Goal: Task Accomplishment & Management: Manage account settings

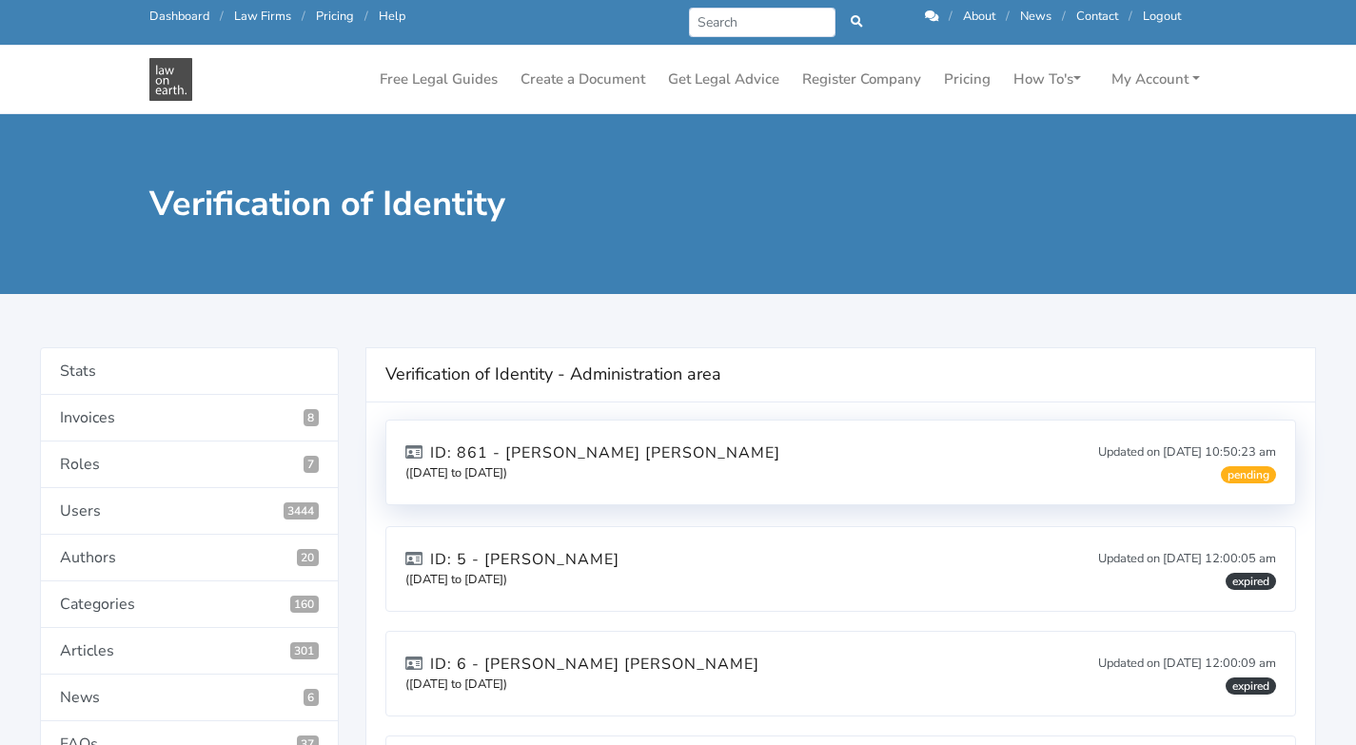
click at [831, 479] on div "ID: 861 - scott michael walker (14/08/2025 to 14/08/2027) Updated on 14/08/2025…" at bounding box center [840, 462] width 909 height 84
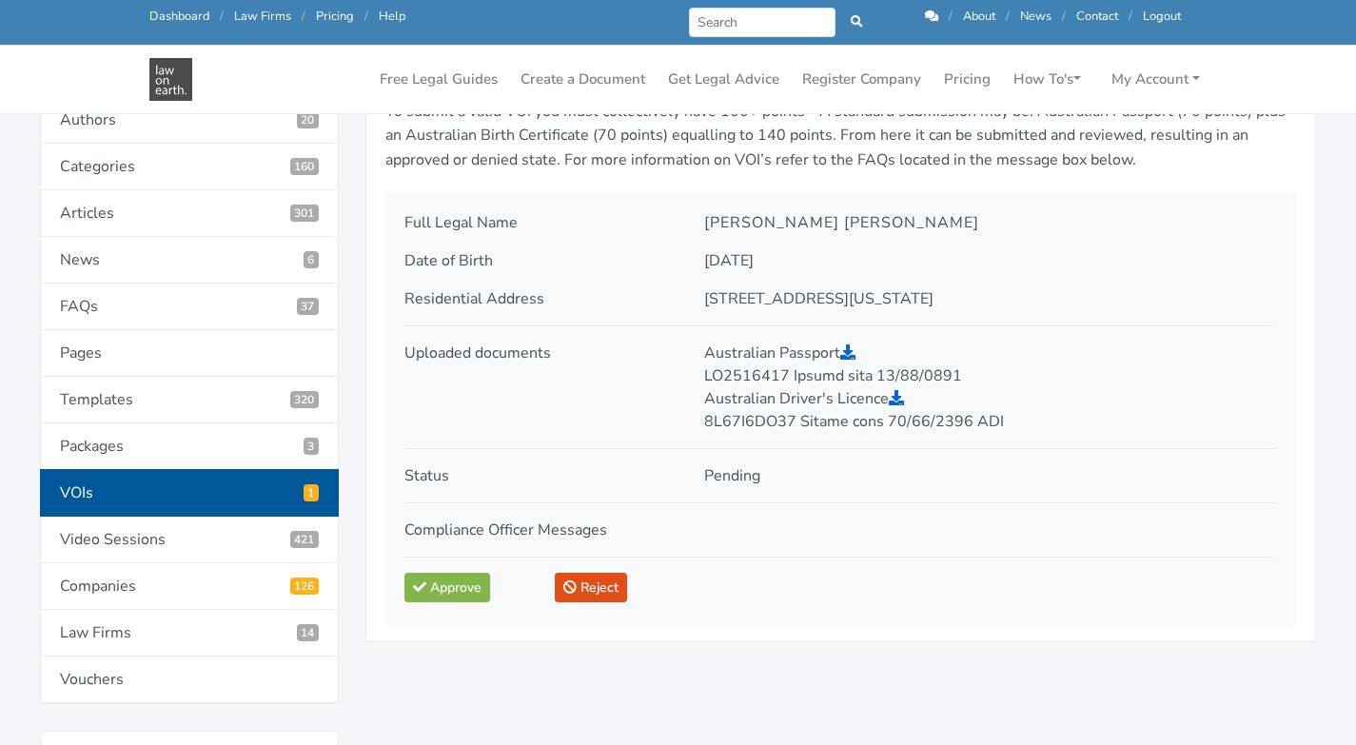
scroll to position [387, 0]
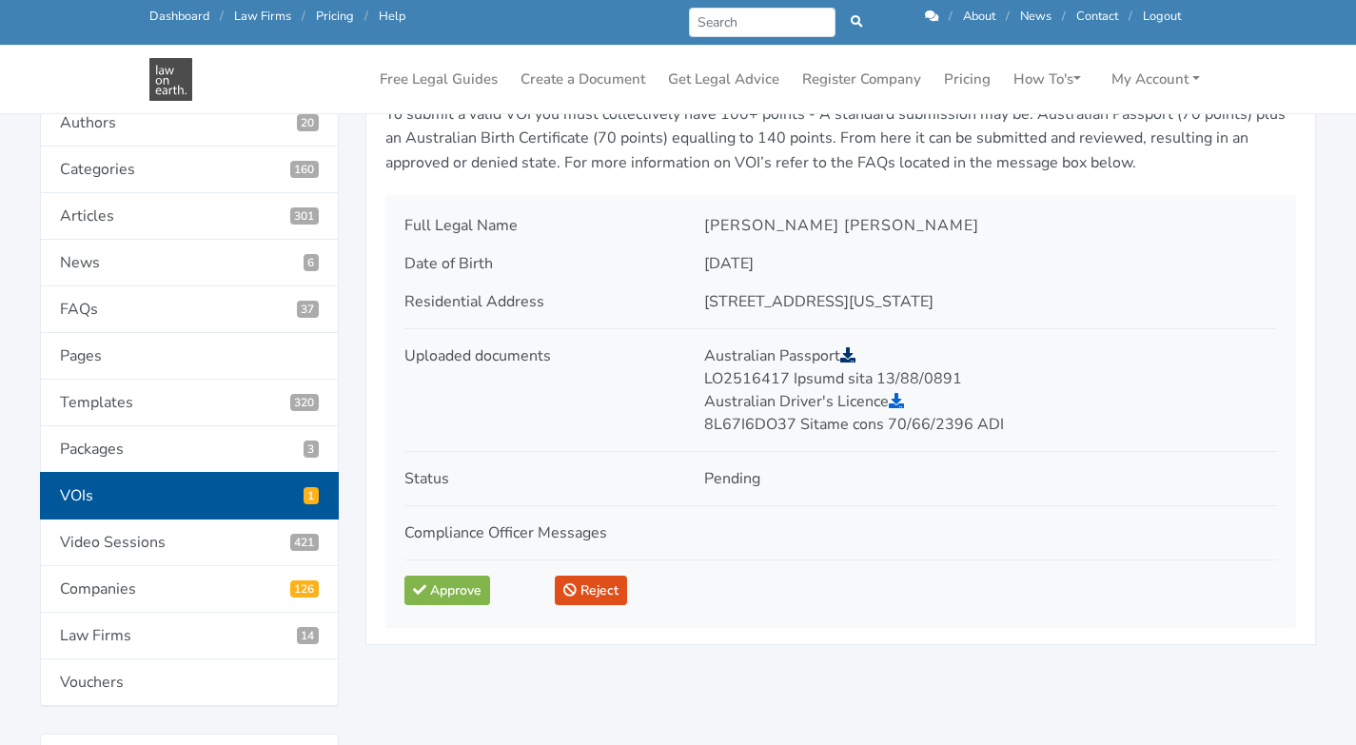
click at [854, 359] on icon at bounding box center [847, 354] width 15 height 15
click at [898, 399] on icon at bounding box center [896, 400] width 15 height 15
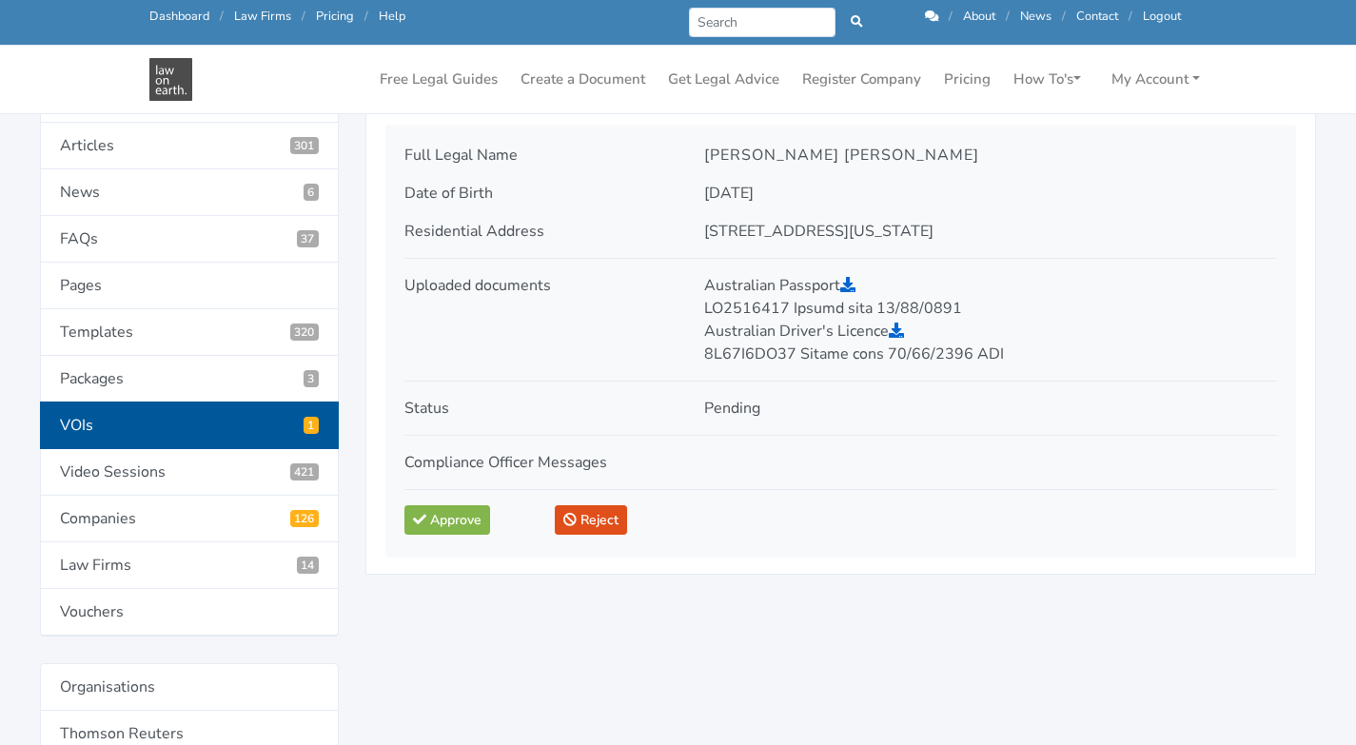
scroll to position [444, 0]
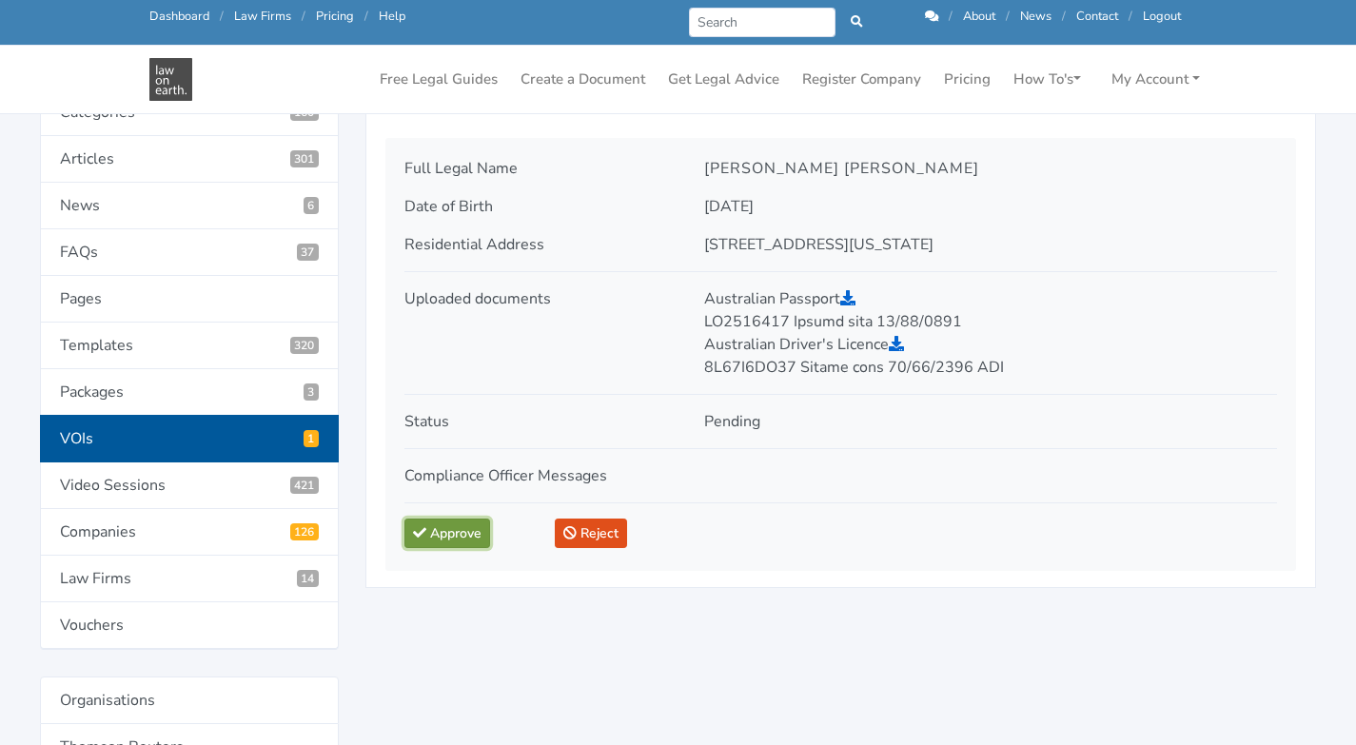
click at [449, 527] on link "Approve" at bounding box center [447, 532] width 86 height 29
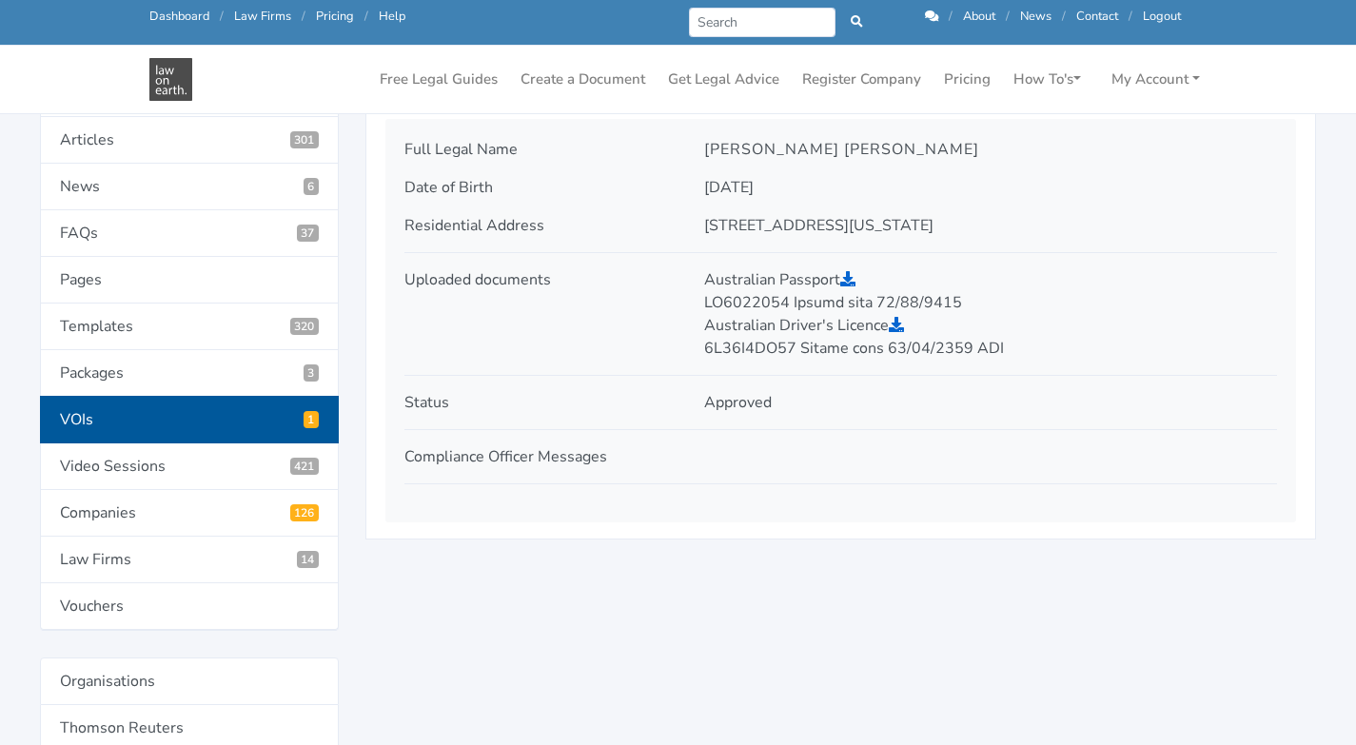
scroll to position [503, 0]
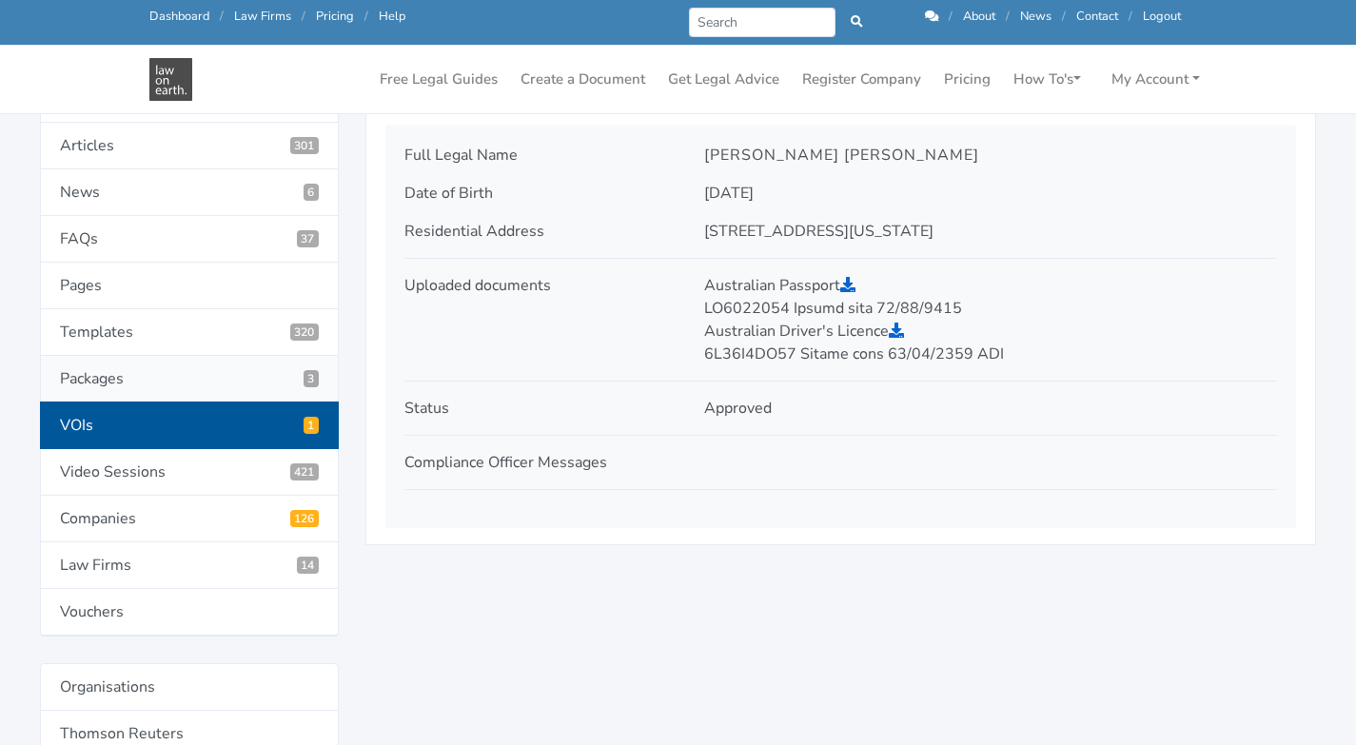
click at [194, 381] on link "Packages 3" at bounding box center [189, 379] width 299 height 47
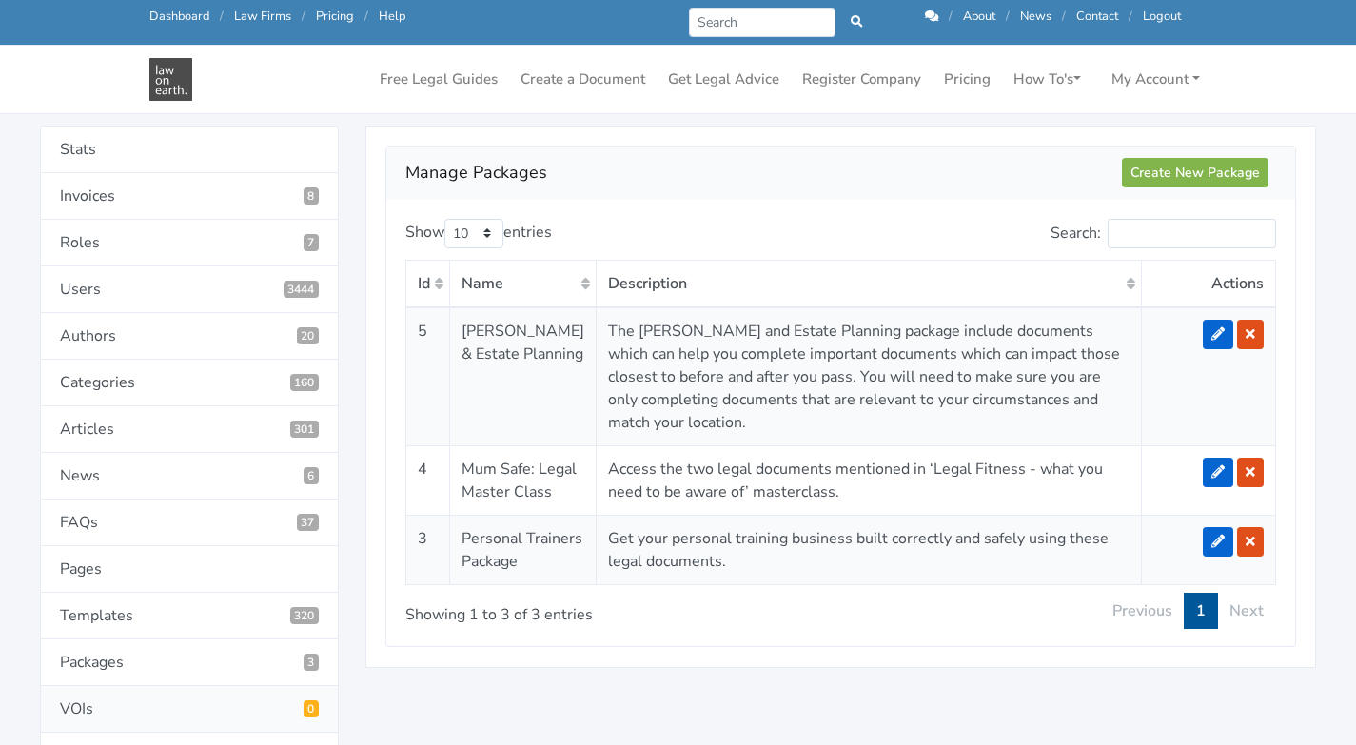
scroll to position [217, 0]
click at [185, 710] on link "VOIs 0" at bounding box center [189, 709] width 299 height 47
